Goal: Transaction & Acquisition: Obtain resource

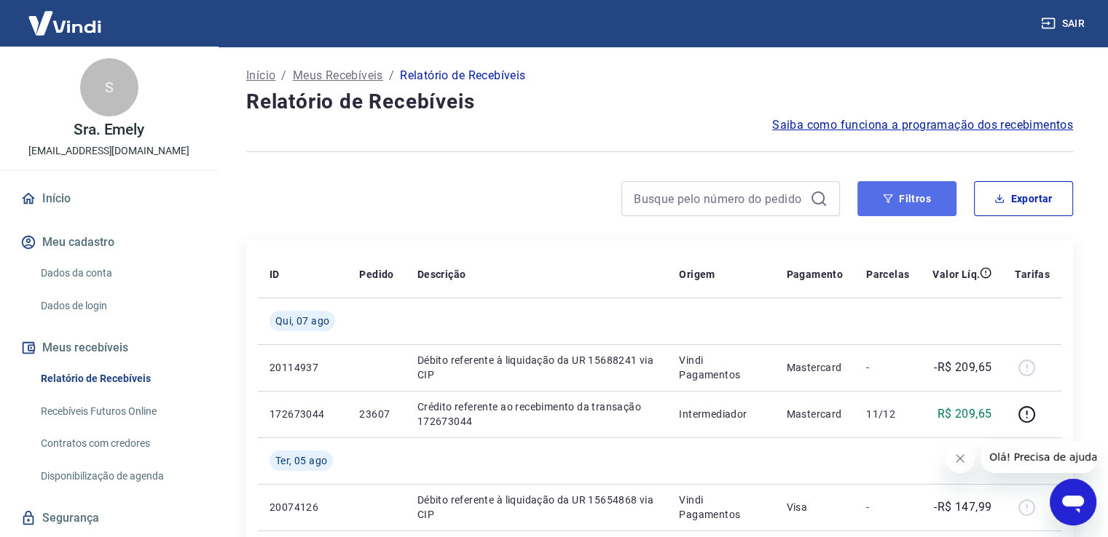
click at [884, 197] on icon "button" at bounding box center [888, 199] width 10 height 10
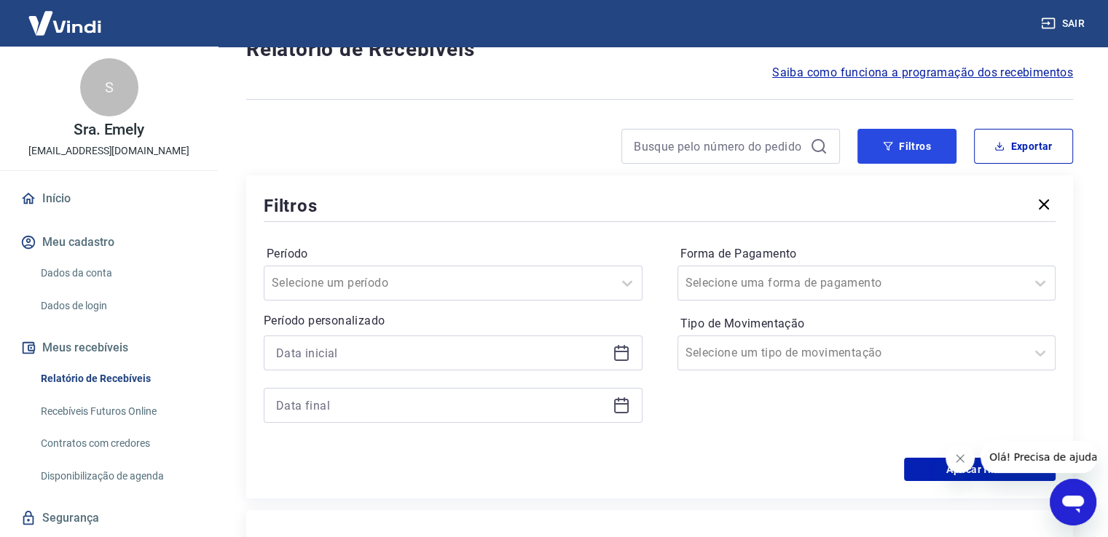
scroll to position [97, 0]
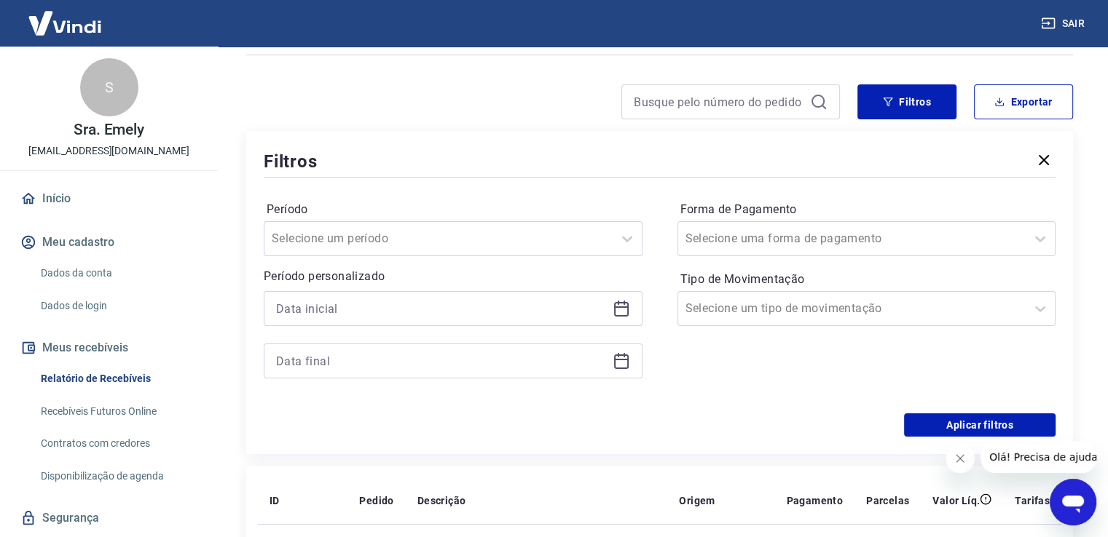
click at [628, 306] on icon at bounding box center [620, 308] width 17 height 17
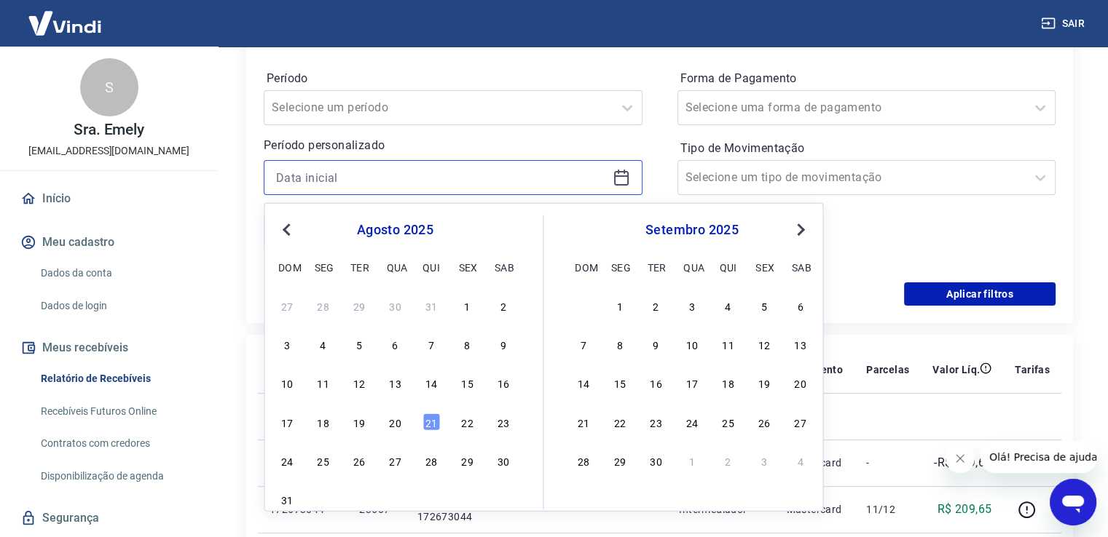
scroll to position [243, 0]
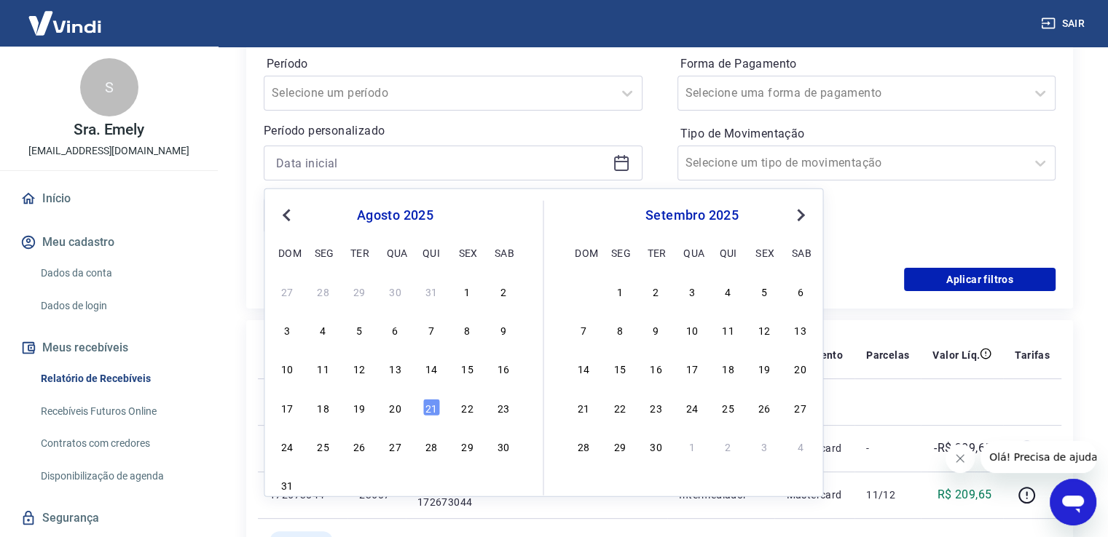
click at [288, 215] on span "Previous Month" at bounding box center [288, 214] width 0 height 17
drag, startPoint x: 355, startPoint y: 289, endPoint x: 398, endPoint y: 301, distance: 44.7
click at [355, 288] on div "1" at bounding box center [358, 291] width 17 height 17
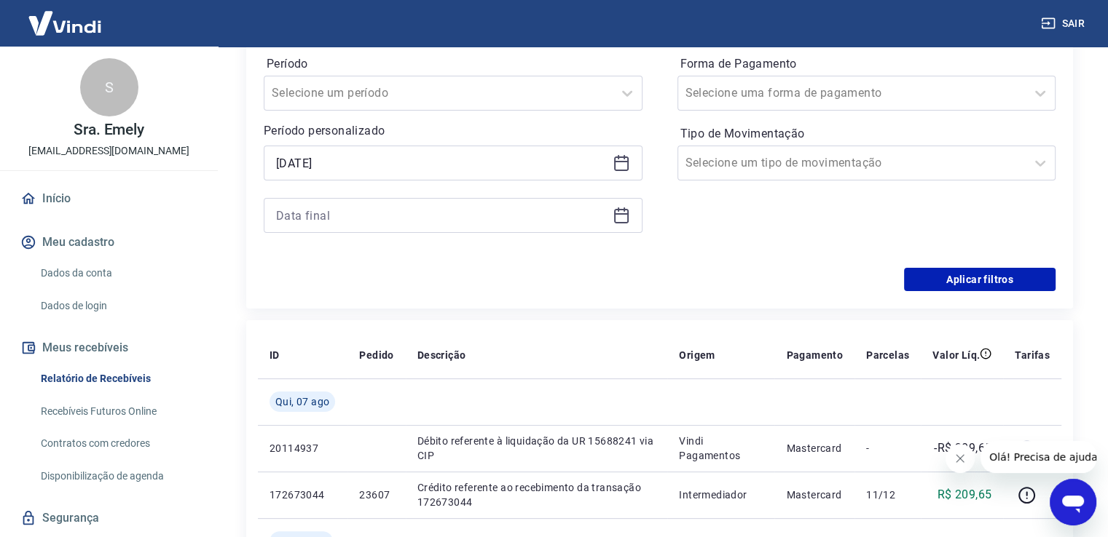
type input "[DATE]"
click at [616, 210] on icon at bounding box center [620, 215] width 17 height 17
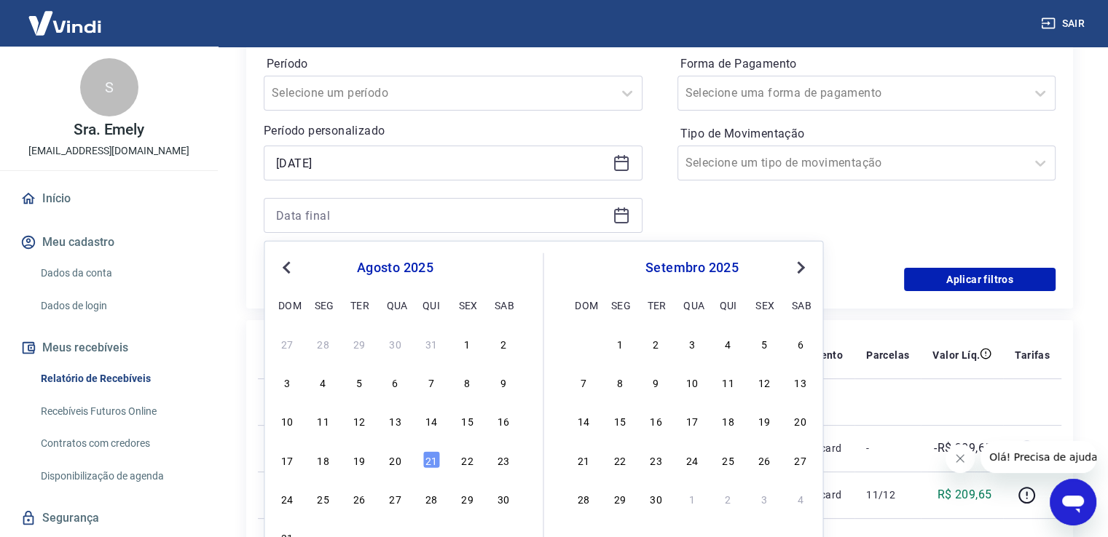
click at [288, 269] on span "Previous Month" at bounding box center [288, 267] width 0 height 17
drag, startPoint x: 422, startPoint y: 502, endPoint x: 690, endPoint y: 290, distance: 341.1
click at [422, 502] on div "31" at bounding box center [430, 498] width 17 height 17
type input "[DATE]"
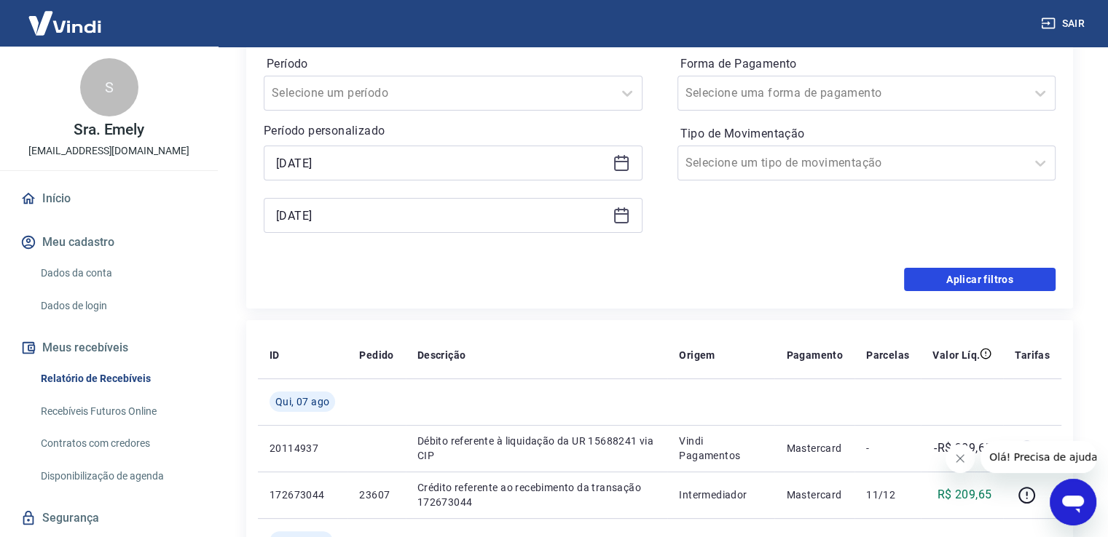
drag, startPoint x: 938, startPoint y: 289, endPoint x: 1021, endPoint y: 283, distance: 83.2
click at [939, 287] on button "Aplicar filtros" at bounding box center [979, 279] width 151 height 23
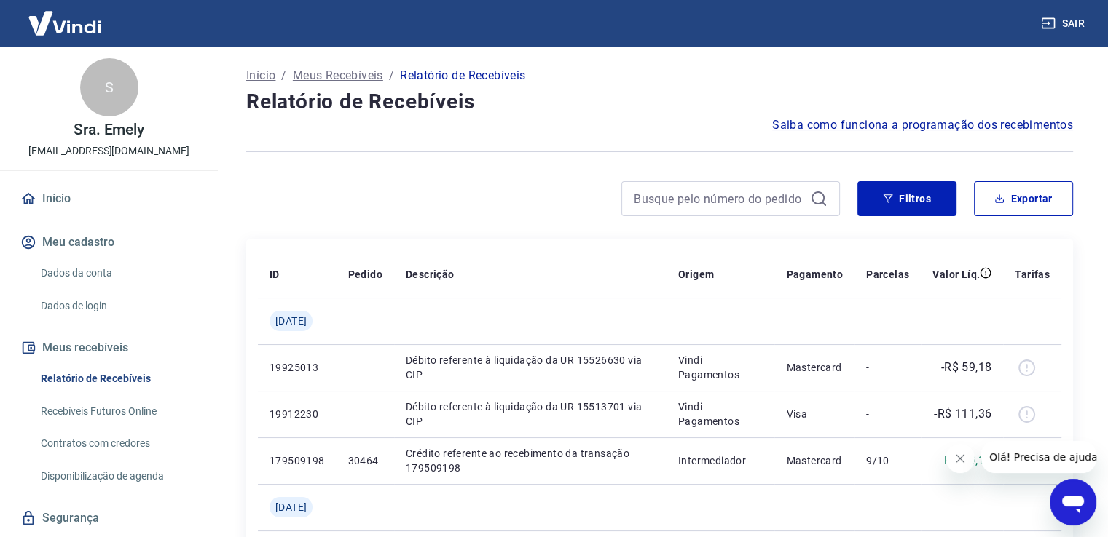
click at [956, 457] on icon "Fechar mensagem da empresa" at bounding box center [960, 459] width 12 height 12
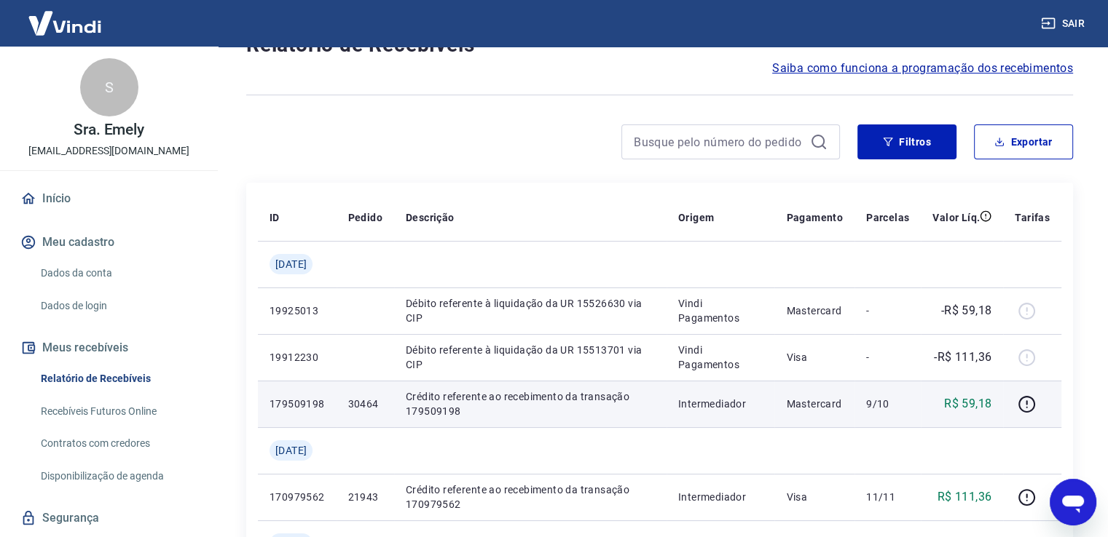
scroll to position [48, 0]
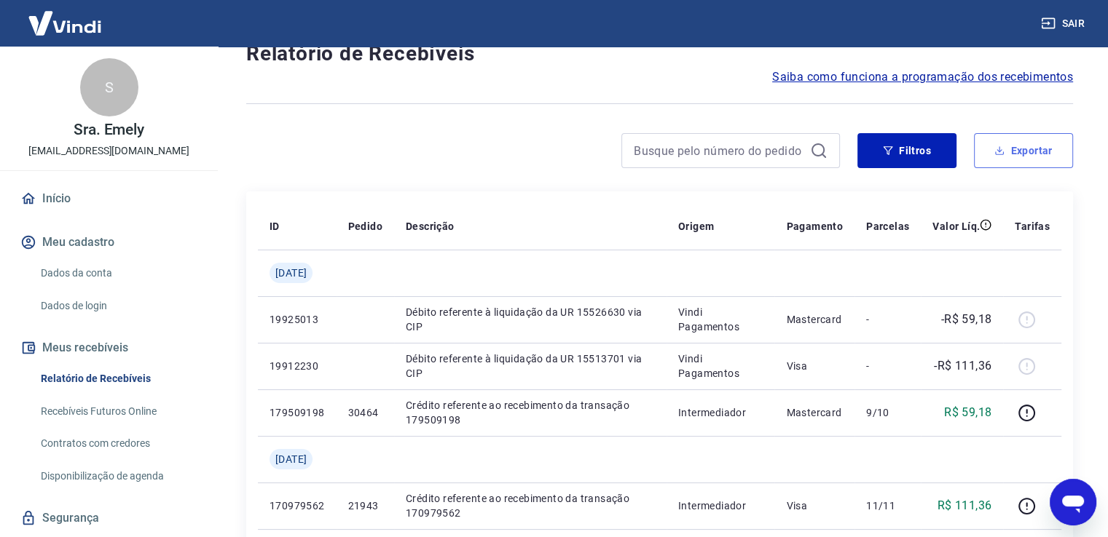
click at [1027, 142] on button "Exportar" at bounding box center [1023, 150] width 99 height 35
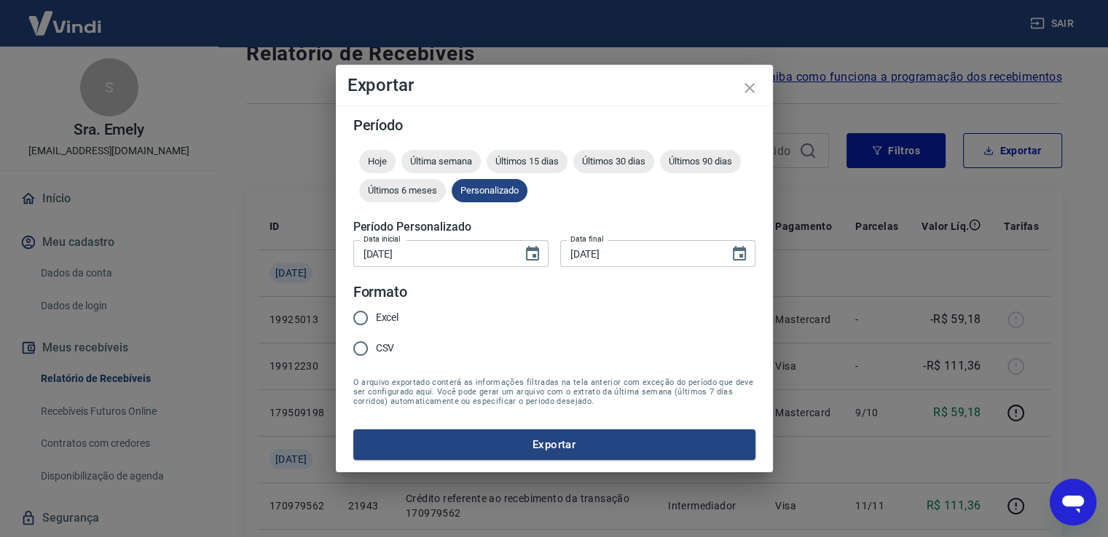
type input "[DATE]"
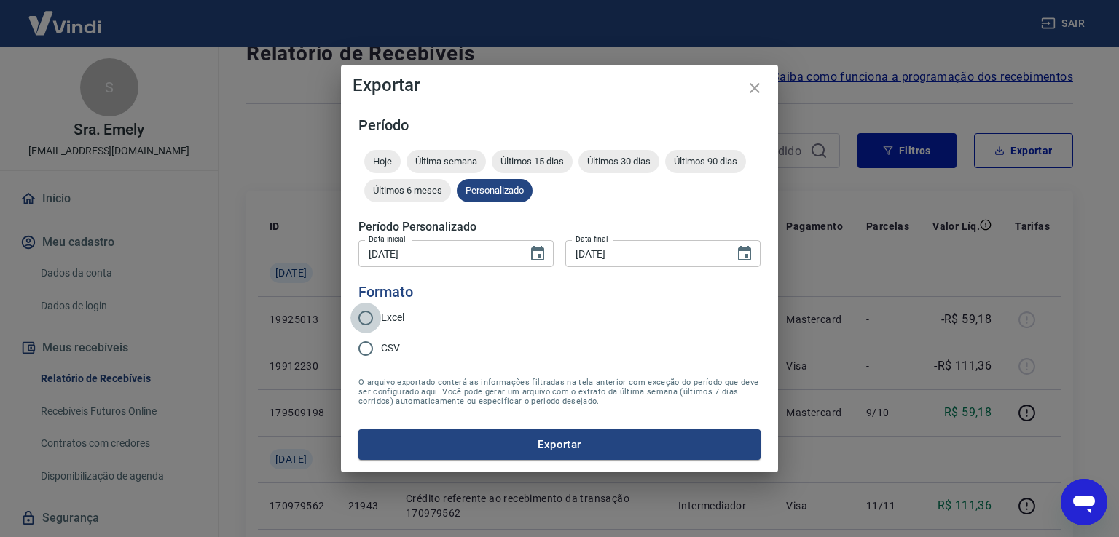
click at [370, 327] on input "Excel" at bounding box center [365, 318] width 31 height 31
radio input "true"
click at [542, 451] on button "Exportar" at bounding box center [559, 445] width 402 height 31
